Goal: Task Accomplishment & Management: Manage account settings

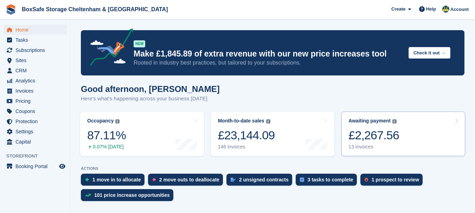
click at [367, 137] on div "£2,267.56" at bounding box center [373, 135] width 51 height 14
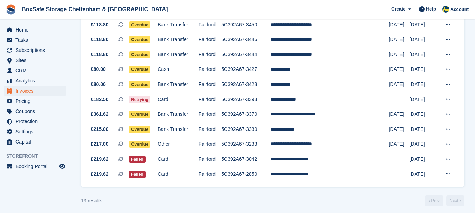
scroll to position [134, 0]
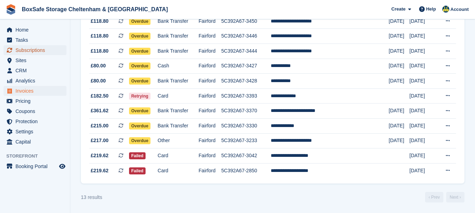
click at [25, 53] on span "Subscriptions" at bounding box center [36, 50] width 42 height 10
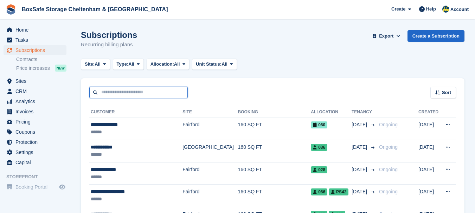
click at [126, 94] on input "text" at bounding box center [138, 93] width 98 height 12
type input "******"
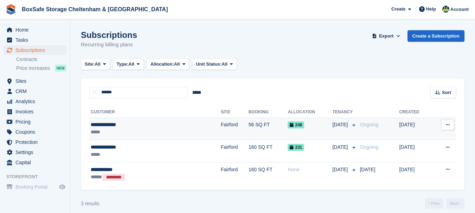
click at [107, 124] on div "**********" at bounding box center [130, 124] width 79 height 7
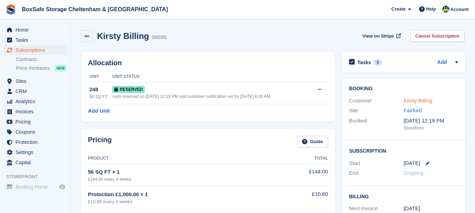
click at [409, 100] on link "Kirsty Billing" at bounding box center [417, 101] width 29 height 6
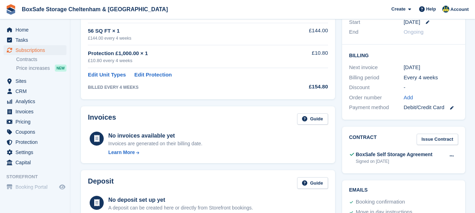
scroll to position [208, 0]
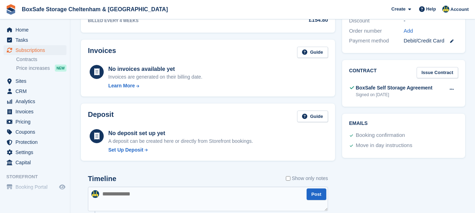
click at [181, 192] on textarea at bounding box center [208, 199] width 240 height 25
type textarea "**********"
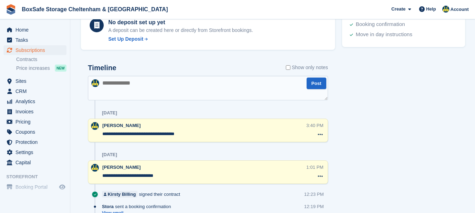
scroll to position [0, 0]
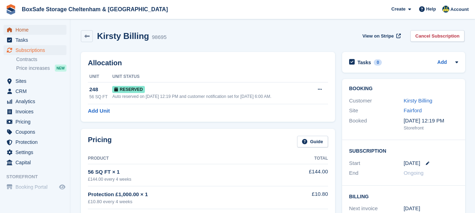
click at [25, 32] on span "Home" at bounding box center [36, 30] width 42 height 10
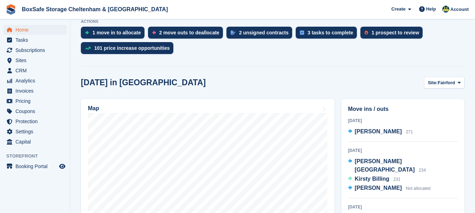
scroll to position [191, 0]
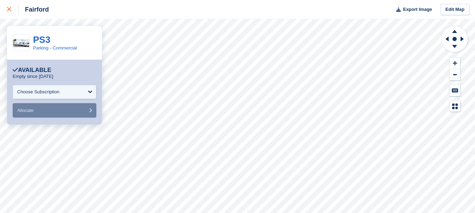
click at [5, 7] on link at bounding box center [9, 9] width 19 height 19
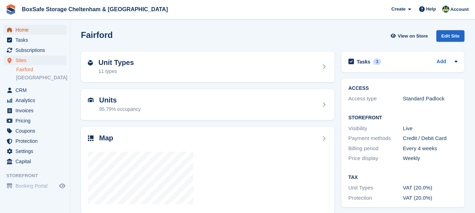
click at [25, 28] on span "Home" at bounding box center [36, 30] width 42 height 10
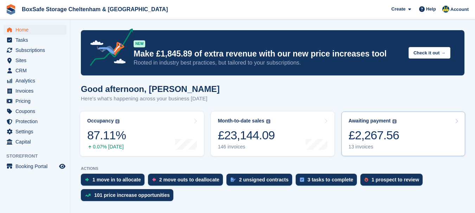
click at [376, 137] on div "£2,267.56" at bounding box center [373, 135] width 51 height 14
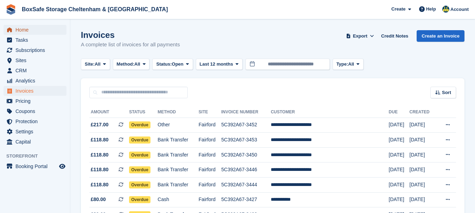
click at [32, 30] on span "Home" at bounding box center [36, 30] width 42 height 10
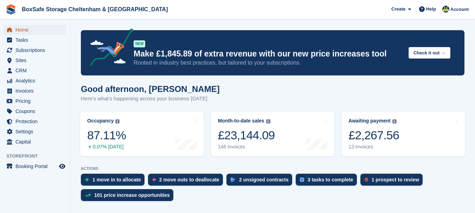
click at [39, 26] on span "Home" at bounding box center [36, 30] width 42 height 10
click at [48, 30] on span "Home" at bounding box center [36, 30] width 42 height 10
click at [32, 29] on span "Home" at bounding box center [36, 30] width 42 height 10
